Goal: Information Seeking & Learning: Learn about a topic

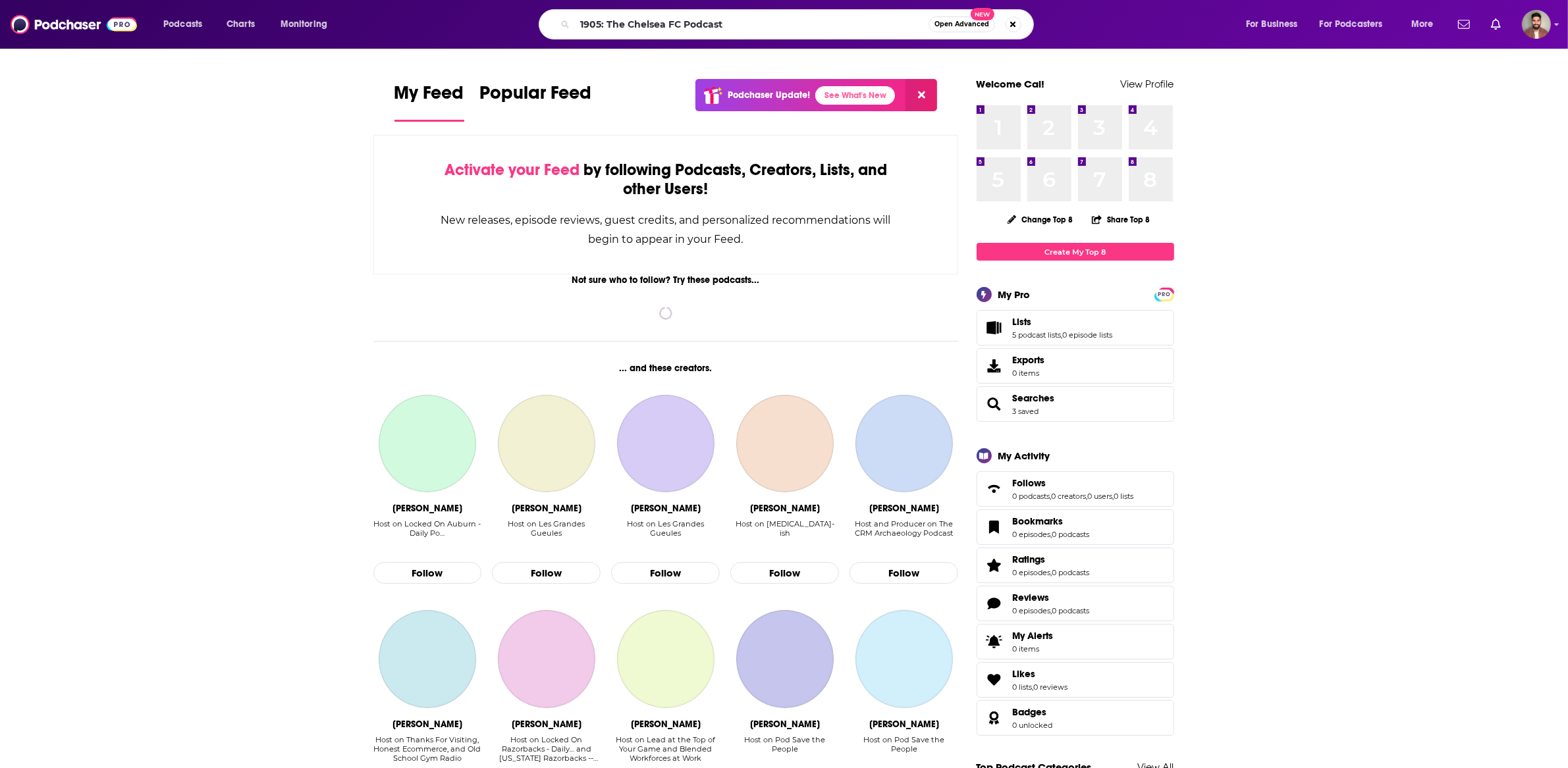
type input "1905: The Chelsea FC Podcast"
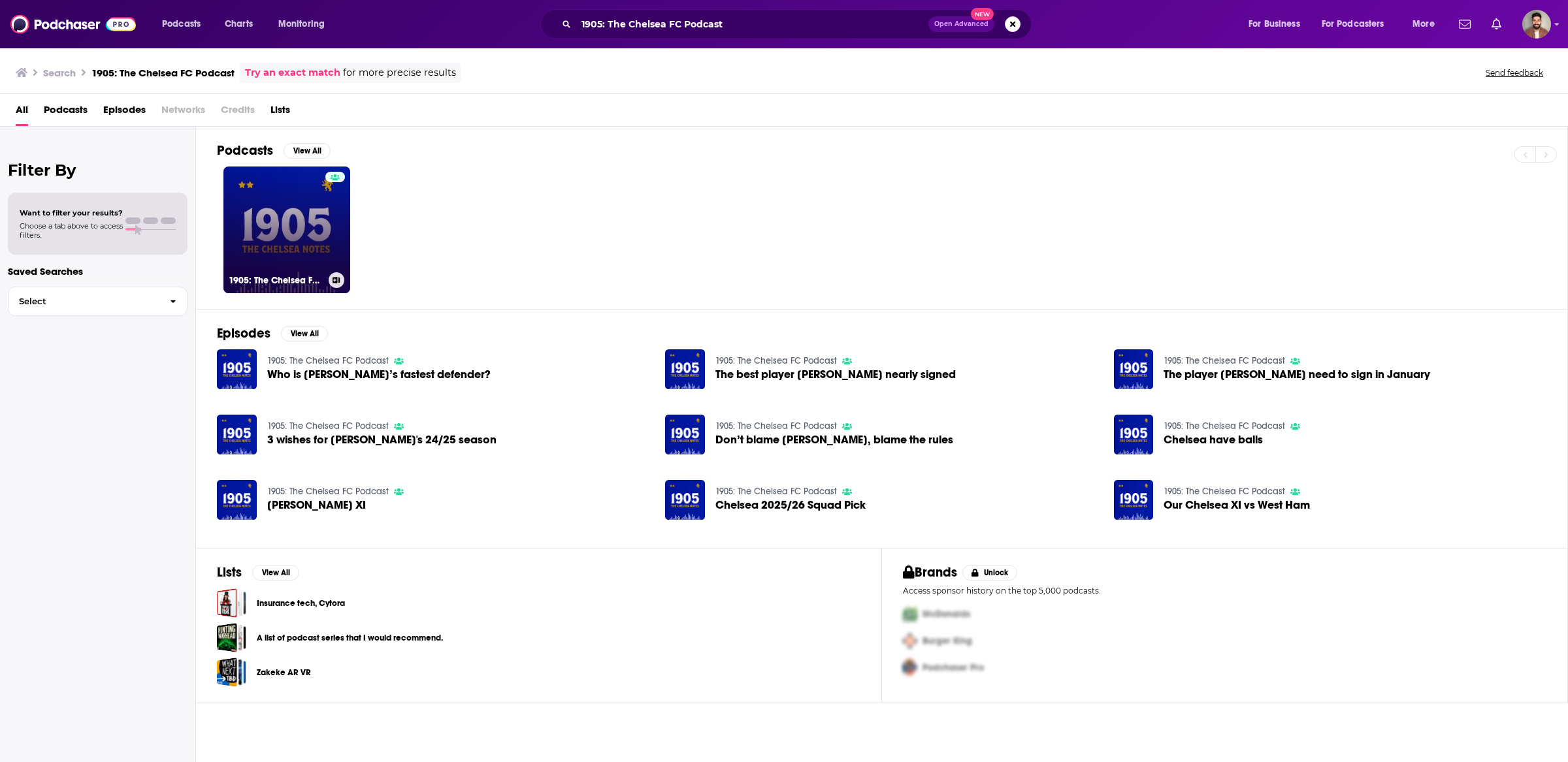
click at [298, 225] on link "1905: The Chelsea FC Podcast" at bounding box center [287, 230] width 127 height 127
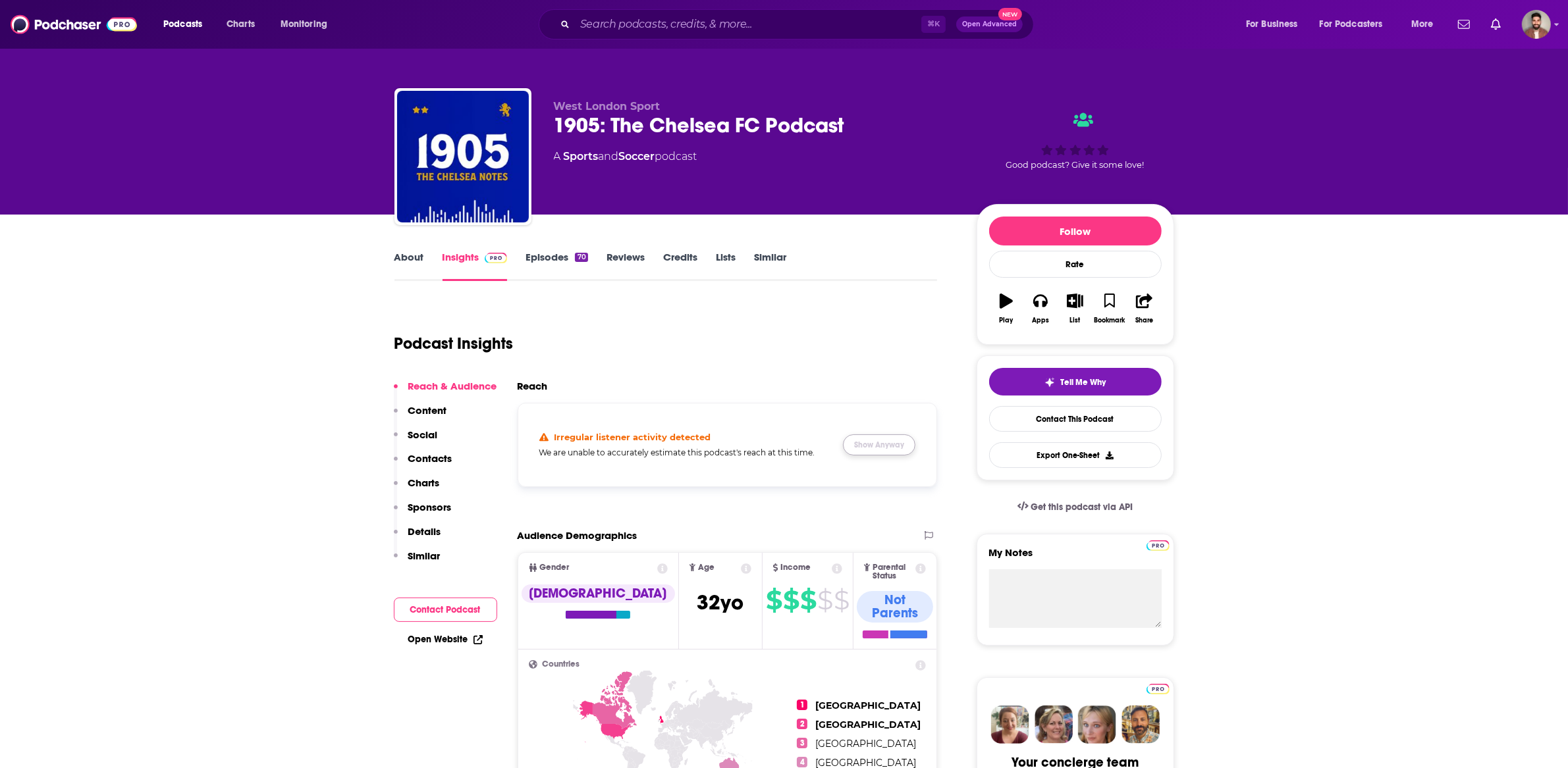
click at [865, 438] on button "Show Anyway" at bounding box center [879, 445] width 72 height 21
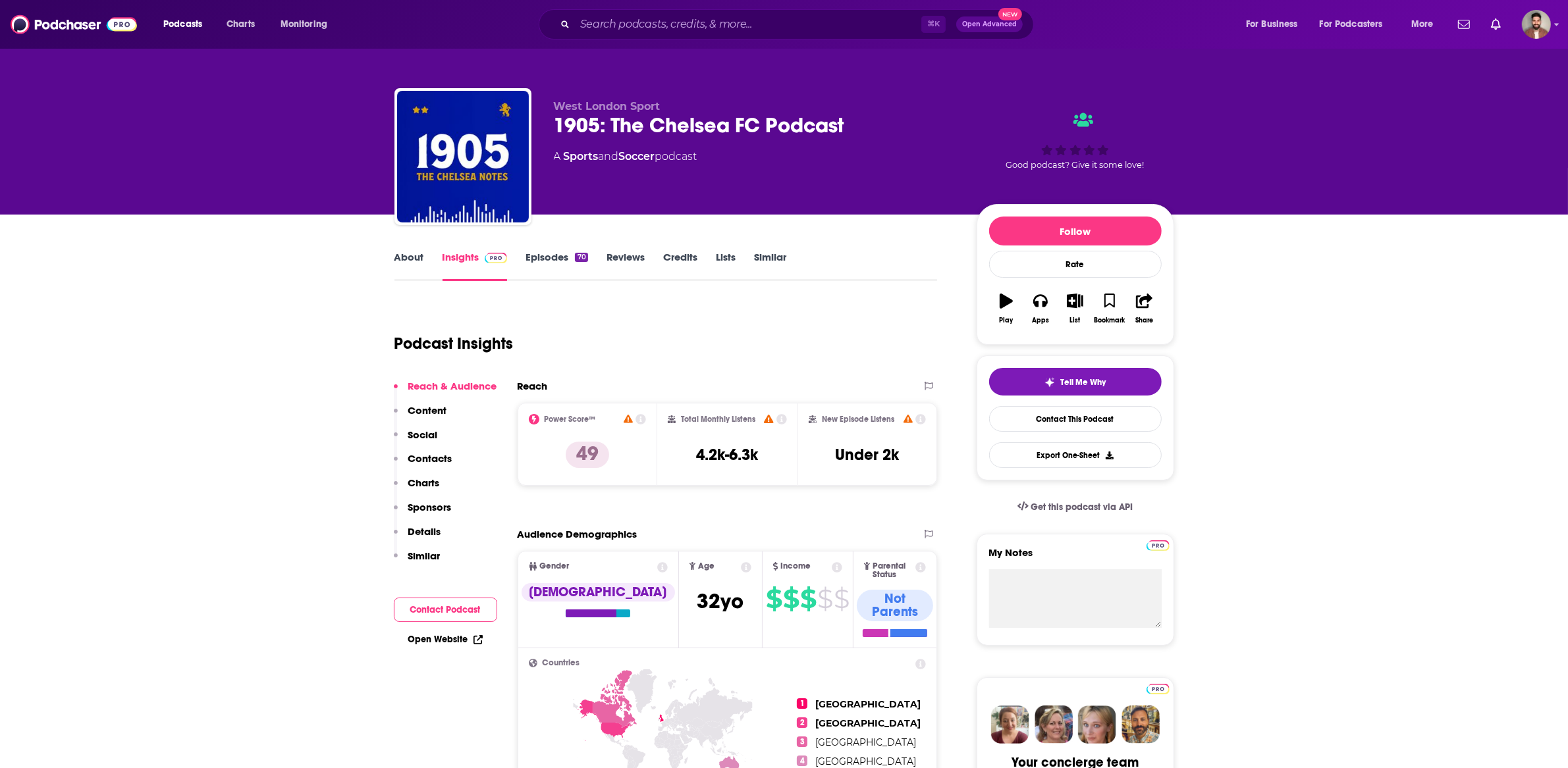
click at [415, 261] on link "About" at bounding box center [410, 266] width 30 height 31
